Goal: Find specific page/section: Find specific page/section

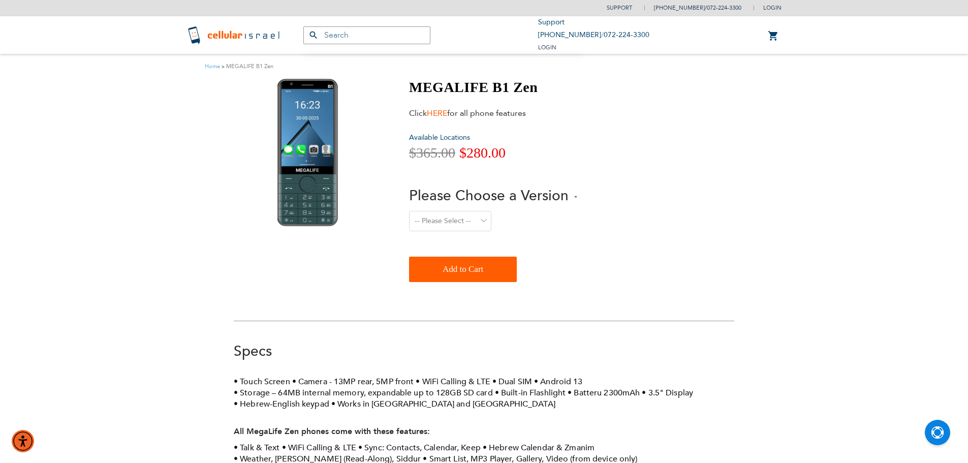
click at [439, 114] on link "HERE" at bounding box center [437, 113] width 20 height 11
click at [437, 140] on span "Available Locations" at bounding box center [439, 138] width 61 height 10
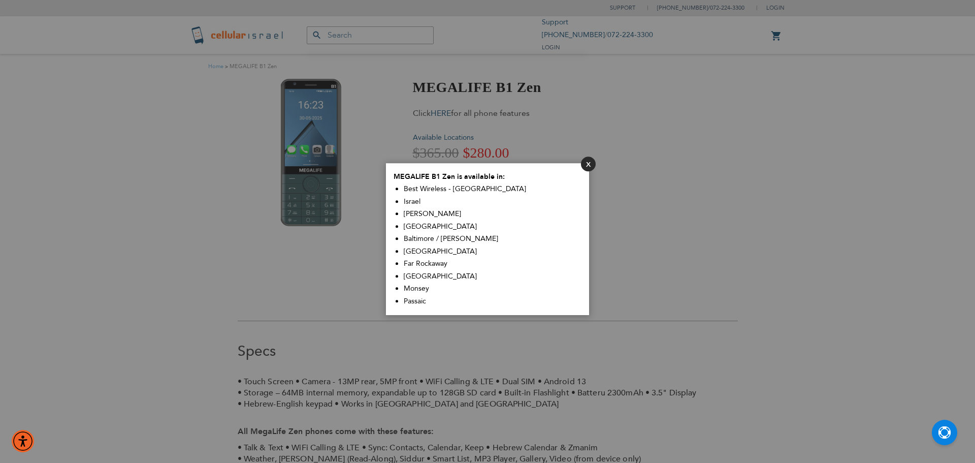
click at [584, 164] on button "Close" at bounding box center [588, 163] width 15 height 15
